Goal: Navigation & Orientation: Find specific page/section

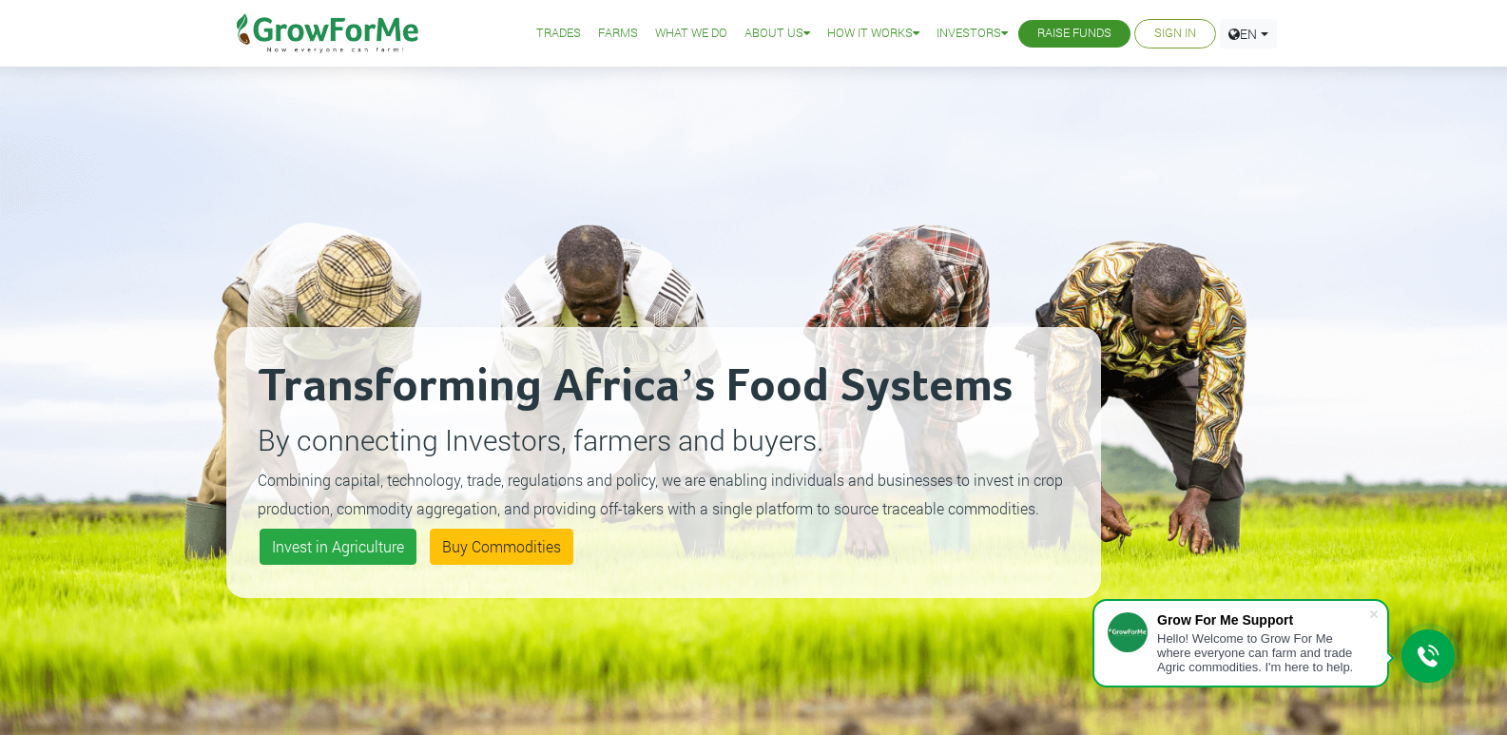
click at [542, 29] on link "Trades" at bounding box center [558, 34] width 45 height 20
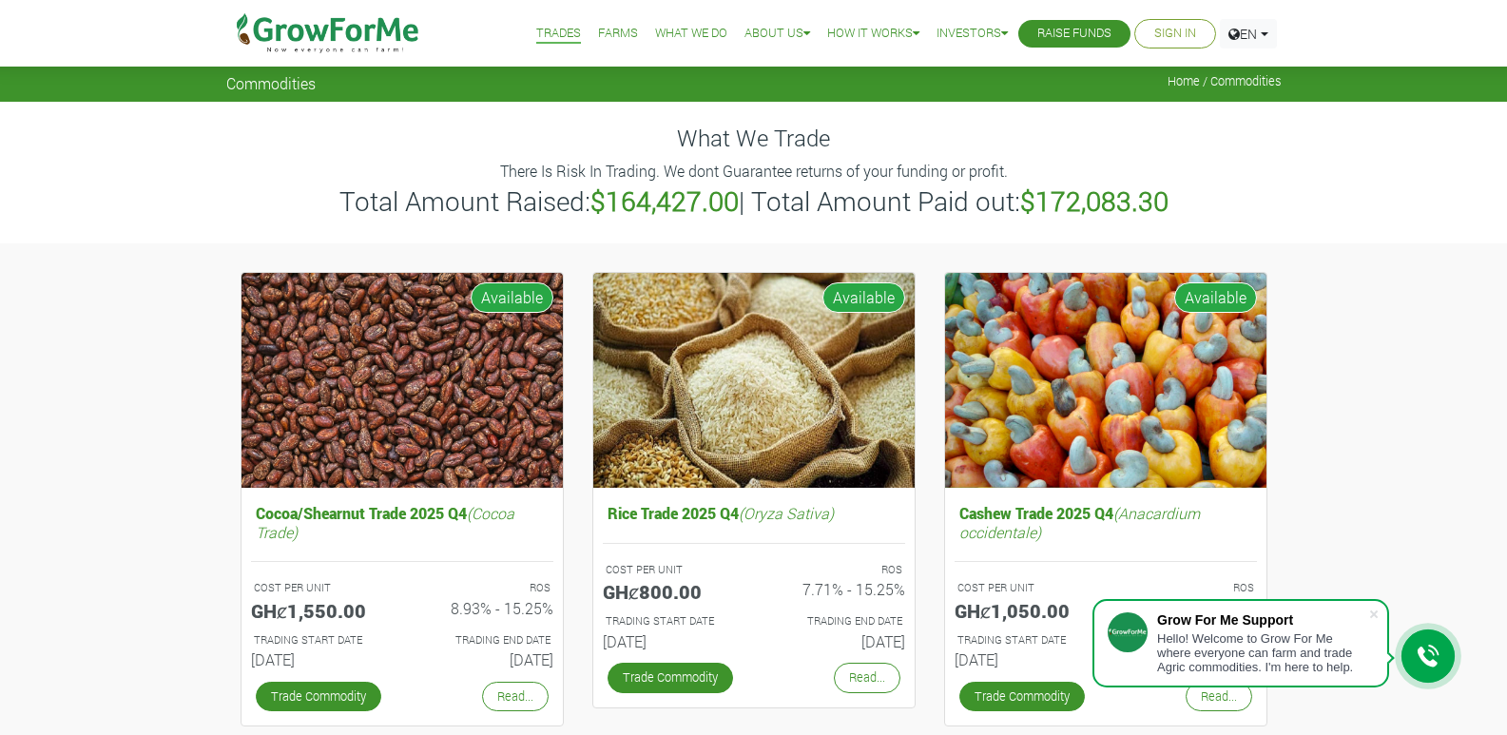
click at [606, 34] on link "Farms" at bounding box center [618, 34] width 40 height 20
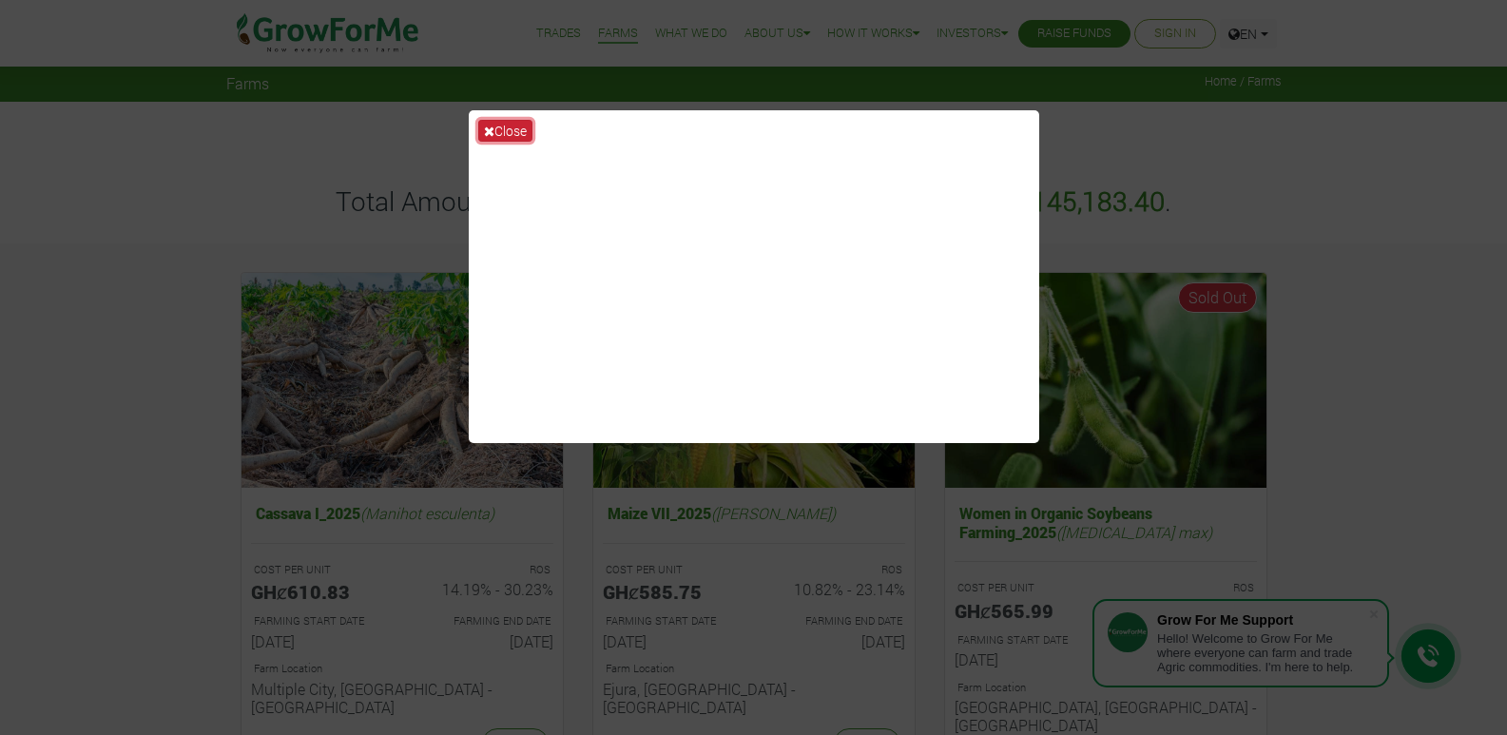
click at [512, 130] on button "Close" at bounding box center [505, 131] width 54 height 22
